Goal: Information Seeking & Learning: Find specific fact

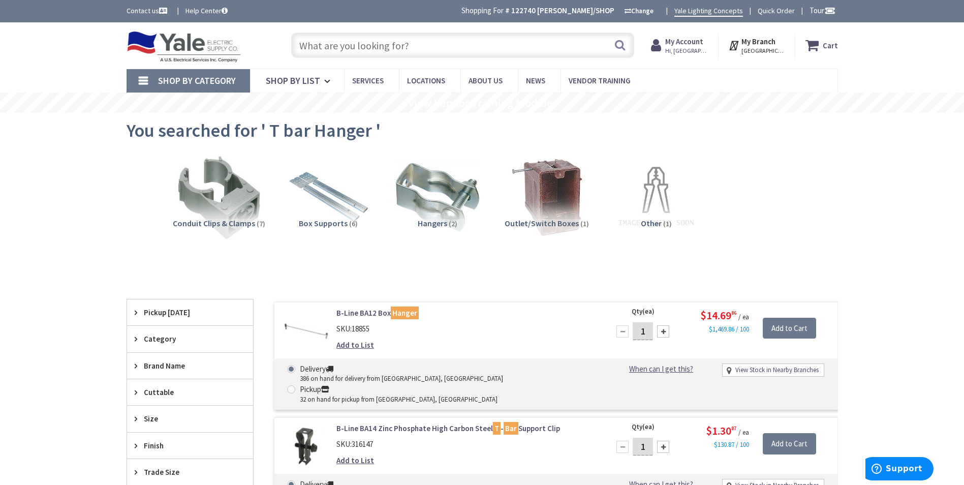
click at [391, 37] on input "text" at bounding box center [462, 45] width 343 height 25
paste input "1 EMT"
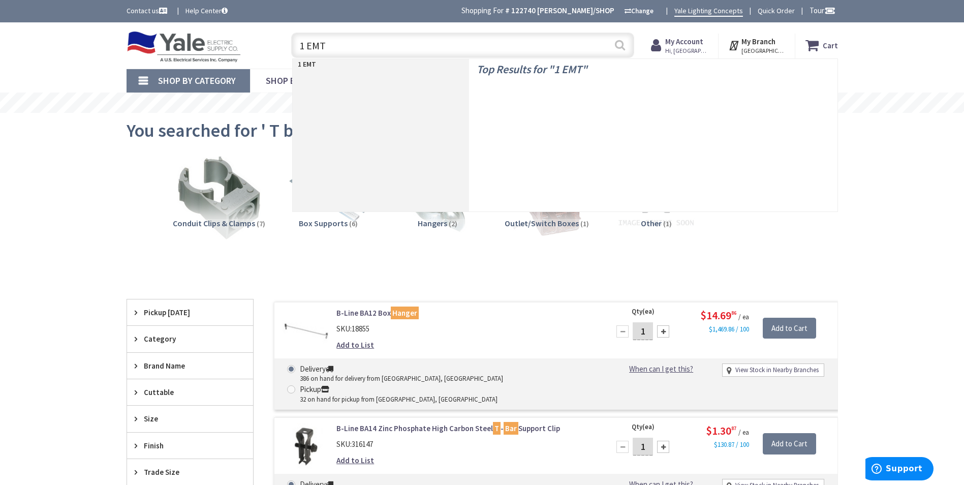
type input "1 EMT"
click at [623, 48] on button "Search" at bounding box center [620, 45] width 13 height 23
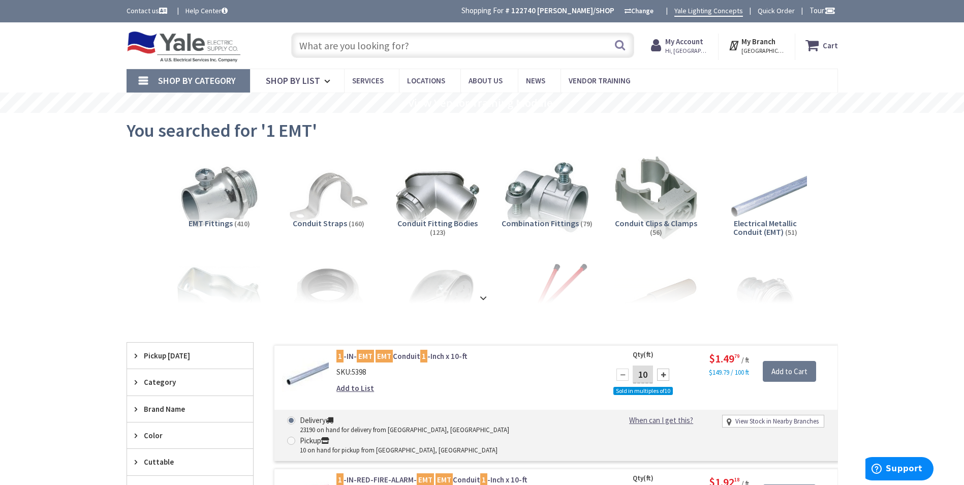
click at [407, 48] on input "text" at bounding box center [462, 45] width 343 height 25
paste input "1 EMT comp coupling"
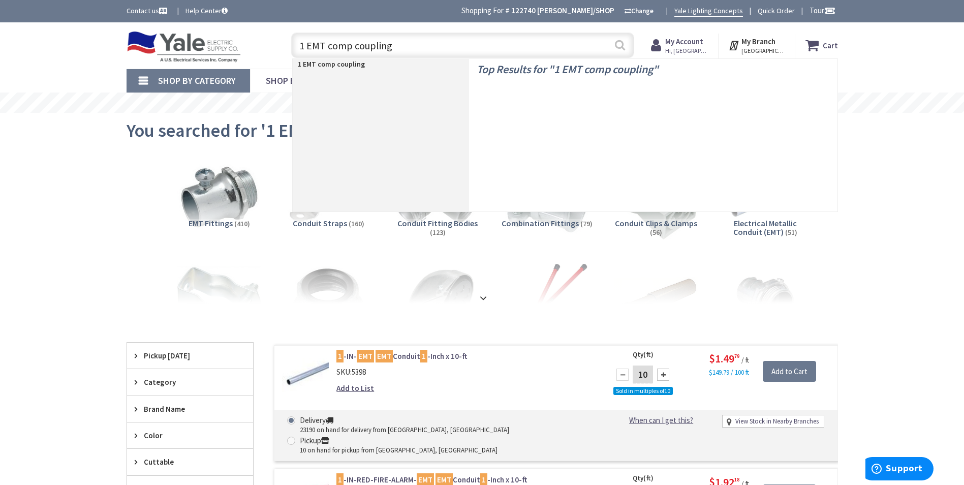
type input "1 EMT comp coupling"
click at [618, 42] on button "Search" at bounding box center [620, 45] width 13 height 23
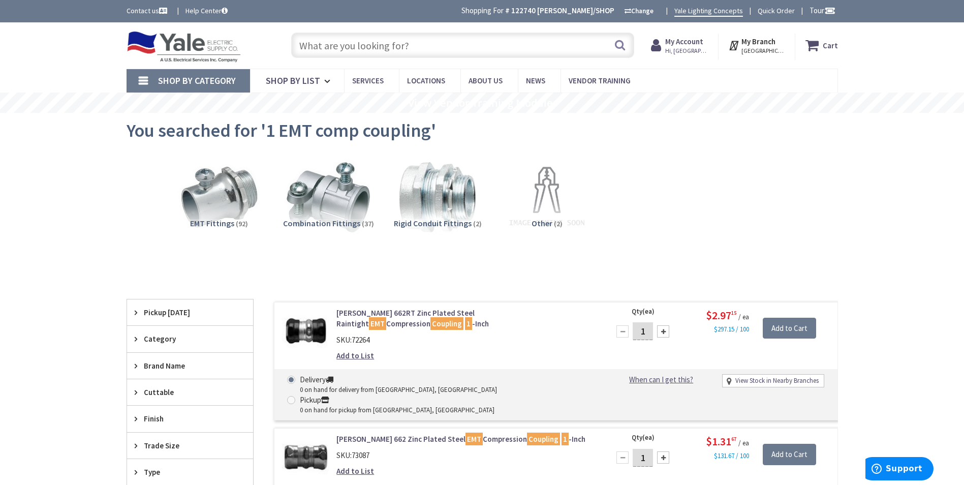
click at [398, 54] on input "text" at bounding box center [462, 45] width 343 height 25
click at [409, 48] on input "text" at bounding box center [462, 45] width 343 height 25
paste input "1 EMT comp conn"
type input "1 EMT comp conn"
click at [619, 45] on button "Search" at bounding box center [620, 45] width 13 height 23
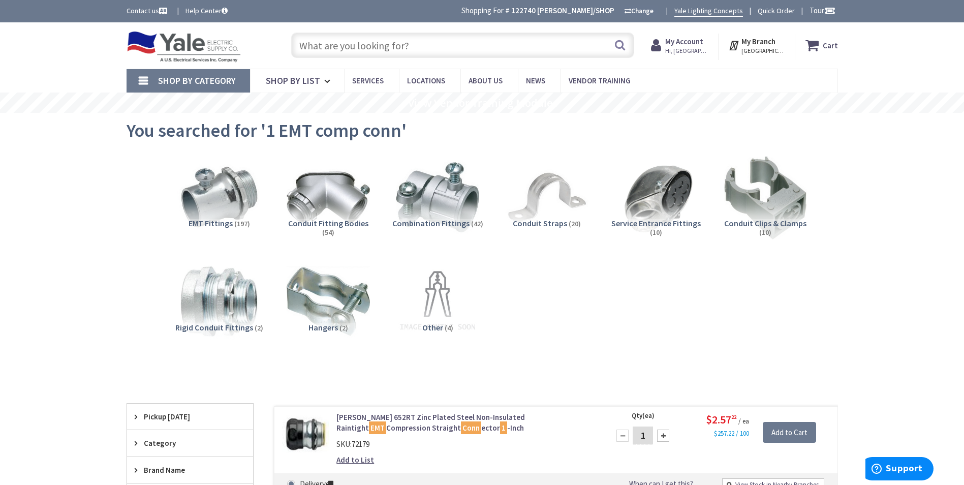
click at [398, 38] on input "text" at bounding box center [462, 45] width 343 height 25
paste input "1 EMT Mini Hangers"
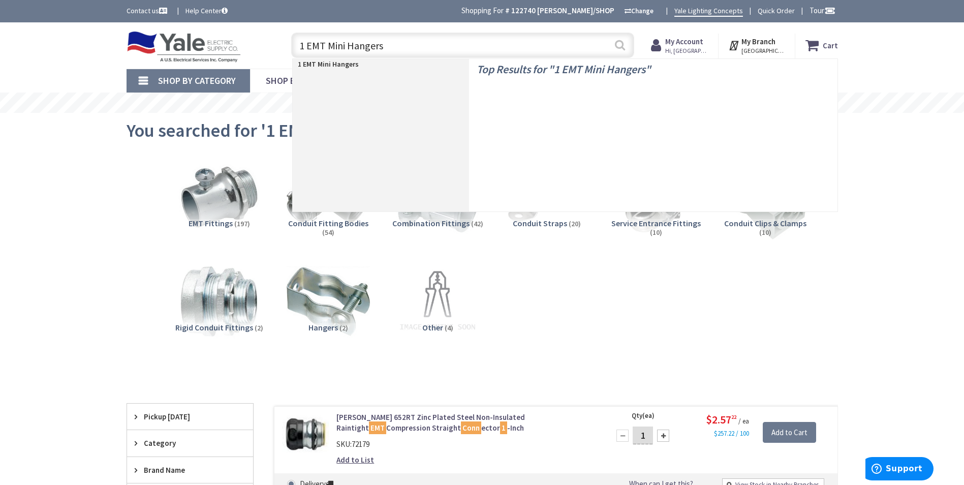
type input "1 EMT Mini Hangers"
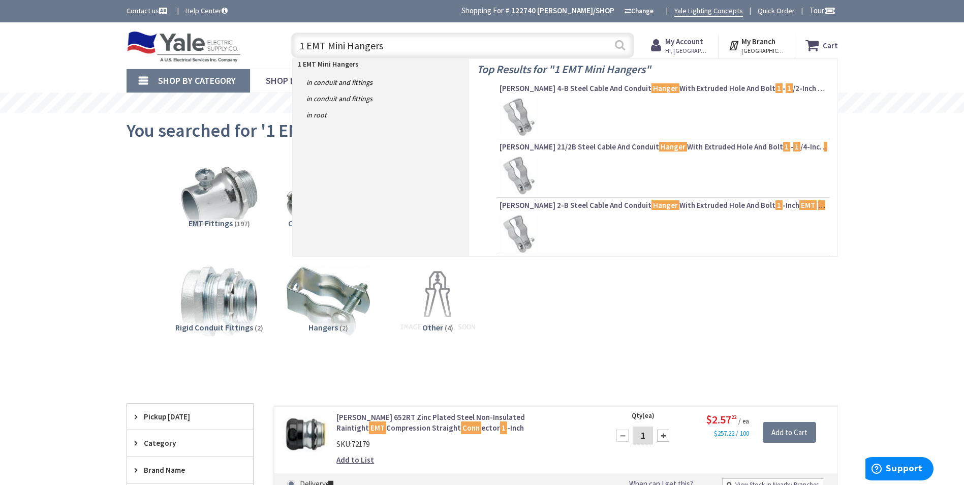
click at [618, 44] on button "Search" at bounding box center [620, 45] width 13 height 23
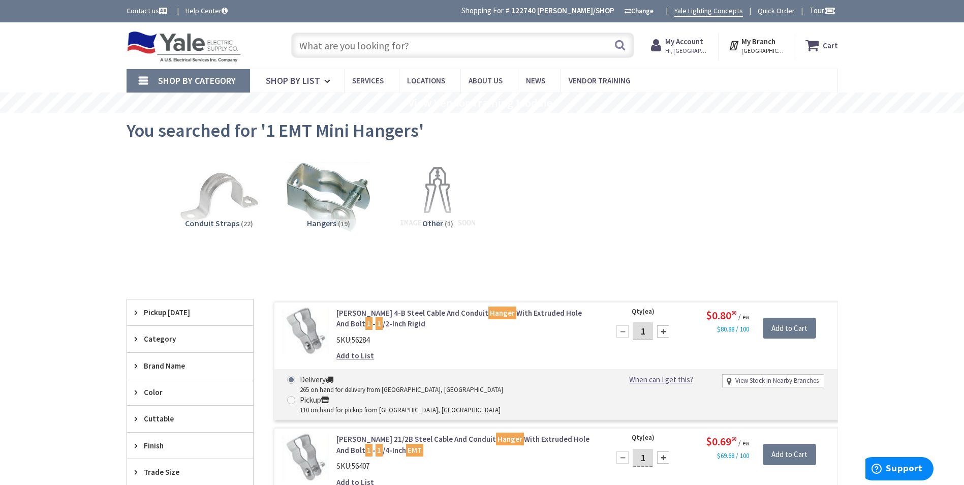
click at [265, 50] on div "Toggle Nav Search Cart My Cart Close" at bounding box center [482, 45] width 727 height 34
paste input "1 EMT strut straps"
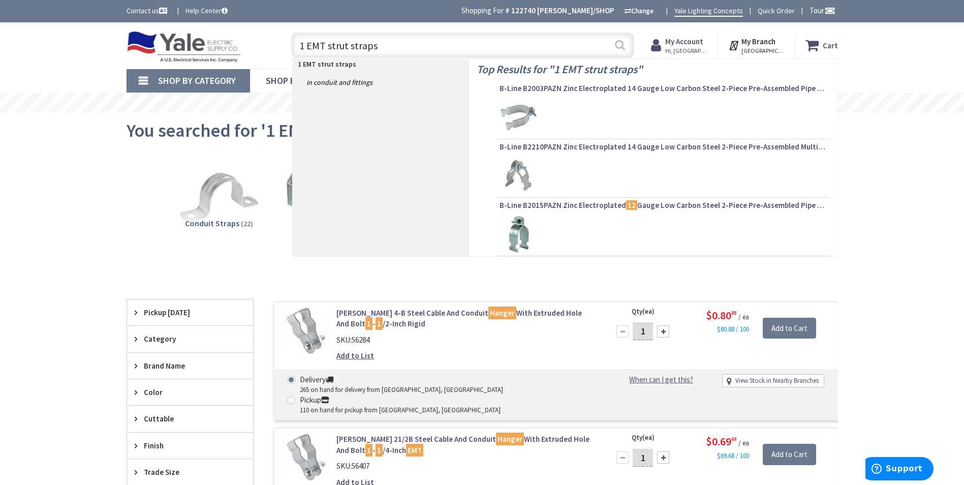
type input "1 EMT strut straps"
drag, startPoint x: 620, startPoint y: 42, endPoint x: 535, endPoint y: 13, distance: 90.4
click at [618, 43] on button "Search" at bounding box center [620, 45] width 13 height 23
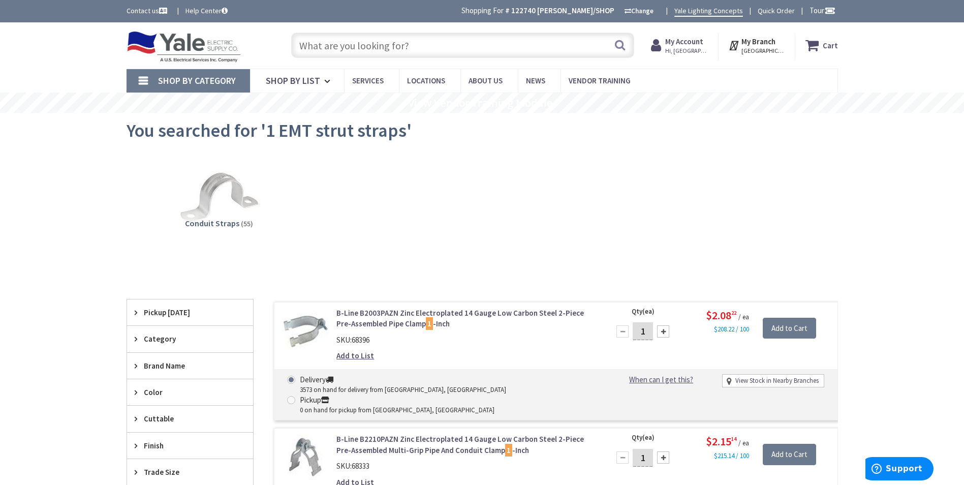
click at [416, 42] on input "text" at bounding box center [462, 45] width 343 height 25
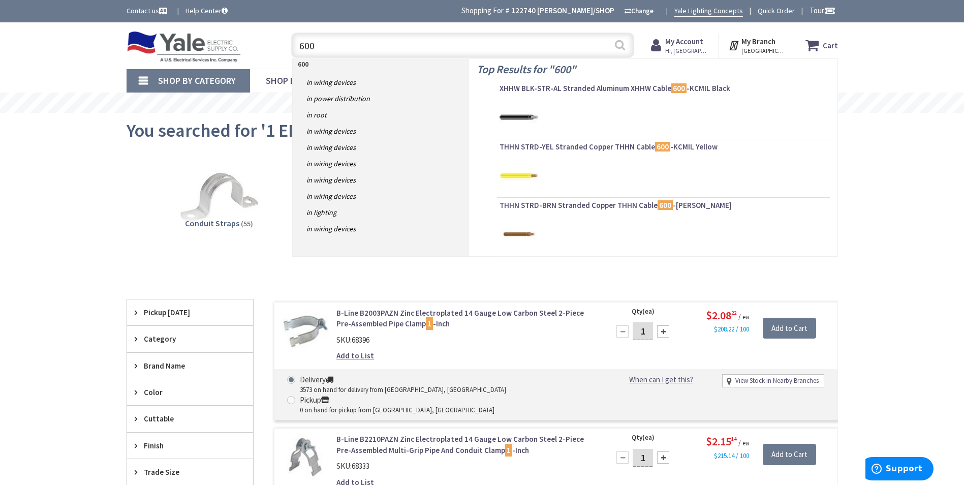
type input "600"
click at [618, 44] on button "Search" at bounding box center [620, 45] width 13 height 23
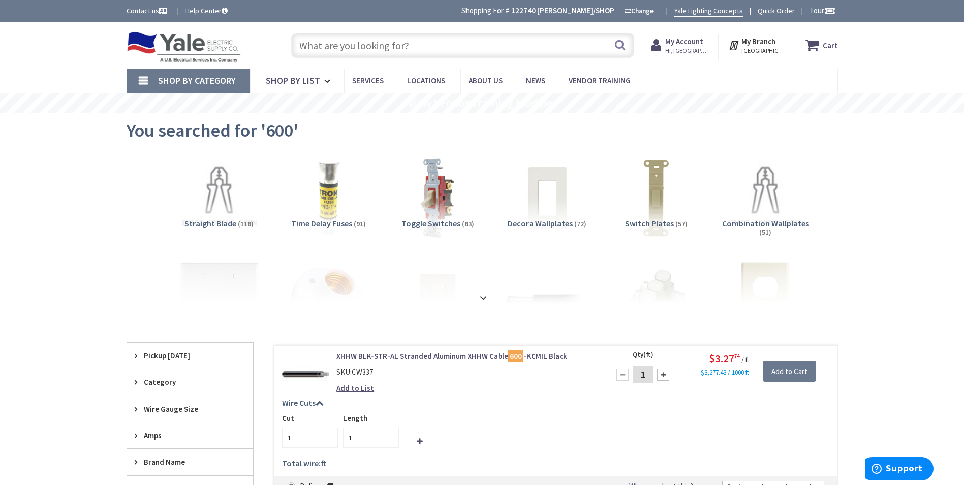
drag, startPoint x: 429, startPoint y: 45, endPoint x: 411, endPoint y: 51, distance: 18.8
click at [407, 49] on input "text" at bounding box center [462, 45] width 343 height 25
paste input "3/4 EMT mini Hangers"
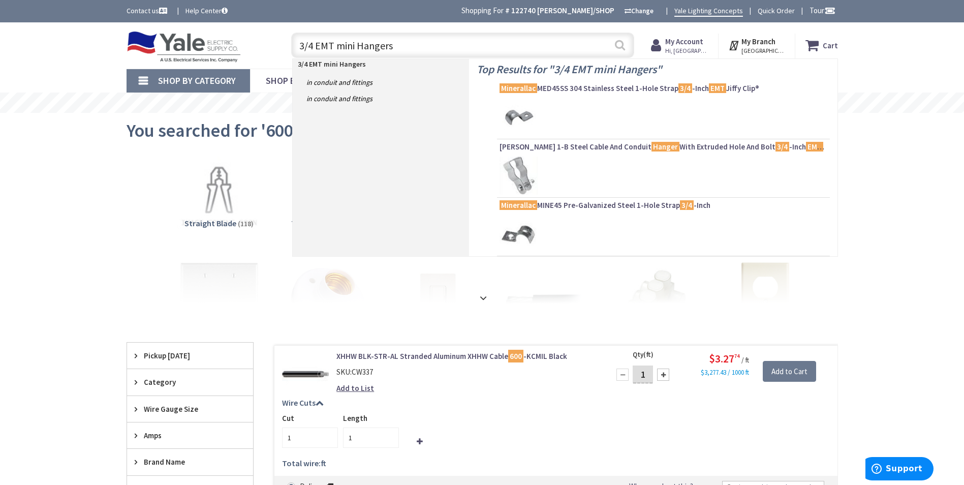
type input "3/4 EMT mini Hangers"
click at [625, 44] on button "Search" at bounding box center [620, 45] width 13 height 23
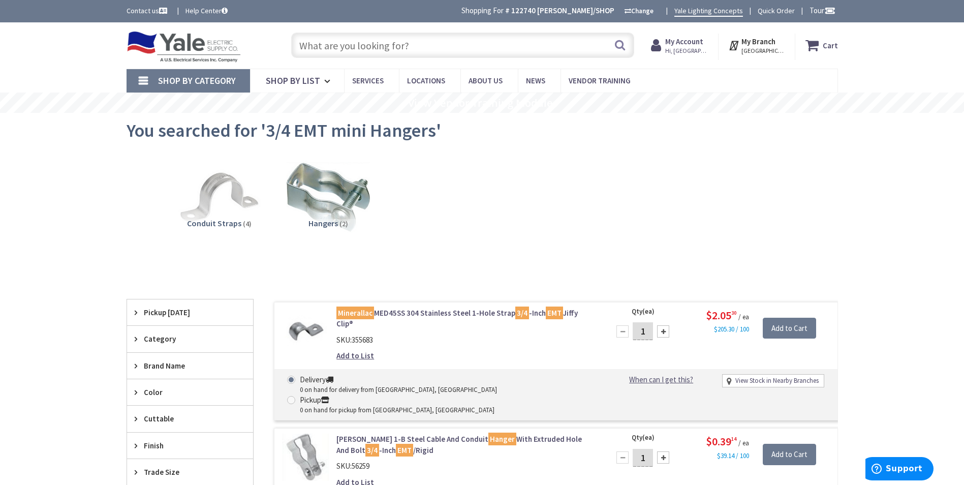
click at [405, 47] on input "text" at bounding box center [462, 45] width 343 height 25
paste input "3/4 EMT STRUT STRAP"
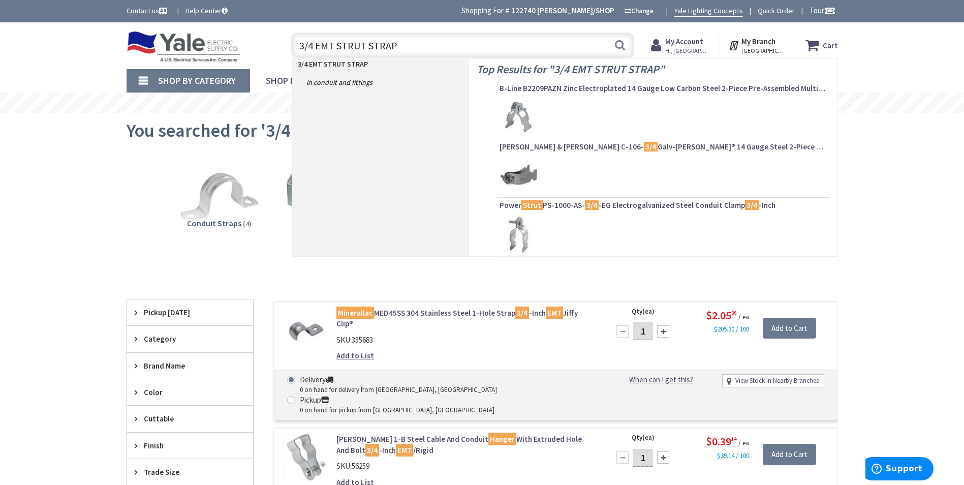
type input "3/4 EMT STRUT STRAP"
click at [618, 45] on button "Search" at bounding box center [620, 45] width 13 height 23
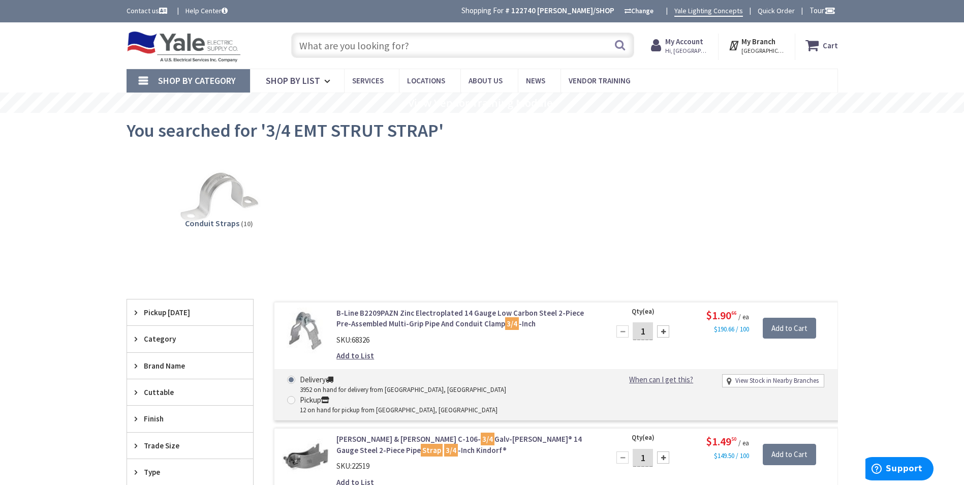
click at [381, 38] on input "text" at bounding box center [462, 45] width 343 height 25
paste input "N95"
type input "N95"
click at [620, 46] on button "Search" at bounding box center [620, 45] width 13 height 23
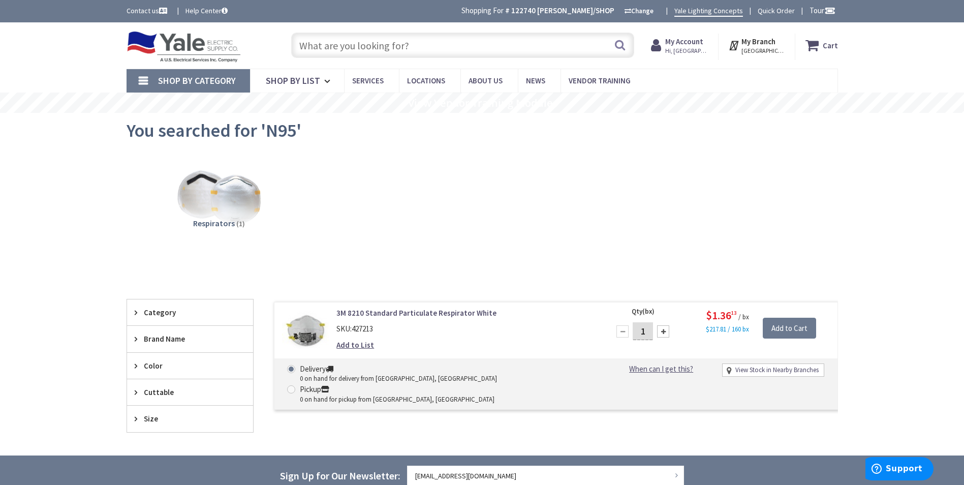
click at [341, 38] on input "text" at bounding box center [462, 45] width 343 height 25
paste input "OWE/D18F"
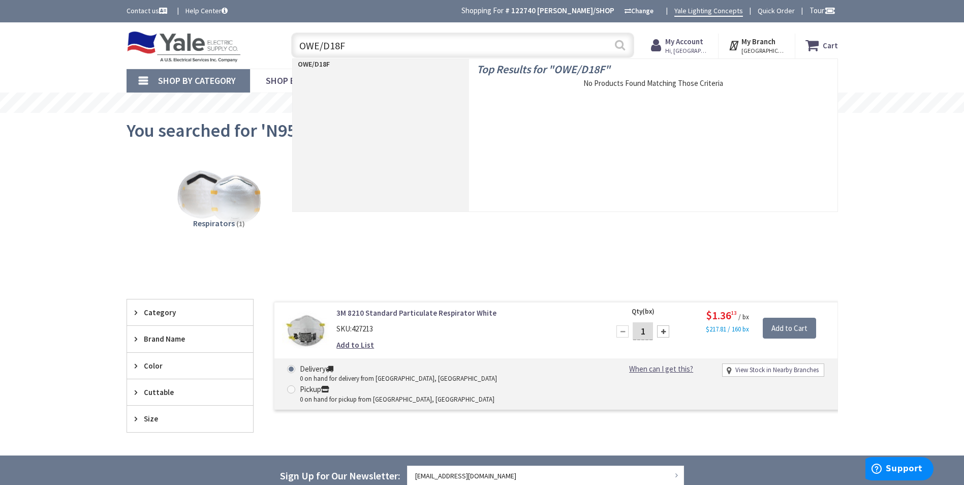
type input "OWE/D18F"
click at [619, 48] on button "Search" at bounding box center [620, 45] width 13 height 23
